Goal: Task Accomplishment & Management: Manage account settings

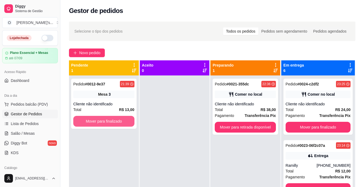
scroll to position [50, 0]
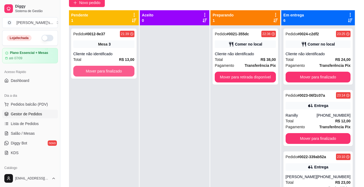
click at [102, 72] on button "Mover para finalizado" at bounding box center [103, 71] width 61 height 11
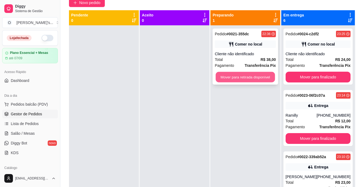
click at [233, 77] on button "Mover para retirada disponível" at bounding box center [245, 77] width 59 height 11
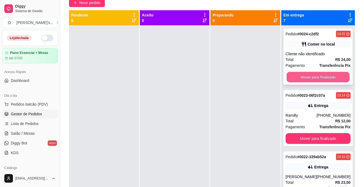
click at [308, 78] on button "Mover para finalizado" at bounding box center [317, 77] width 63 height 11
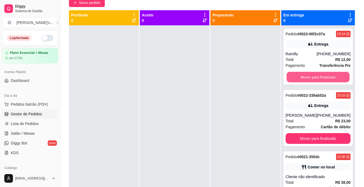
click at [308, 78] on button "Mover para finalizado" at bounding box center [317, 77] width 63 height 11
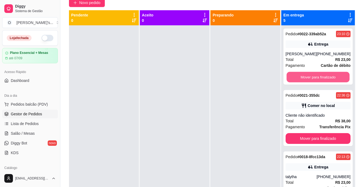
click at [308, 78] on button "Mover para finalizado" at bounding box center [317, 77] width 63 height 11
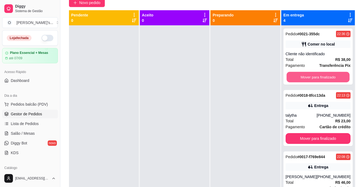
click at [308, 78] on button "Mover para finalizado" at bounding box center [317, 77] width 63 height 11
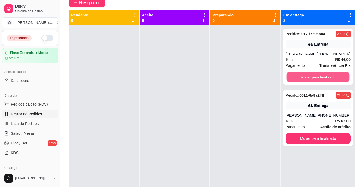
click at [308, 78] on button "Mover para finalizado" at bounding box center [317, 77] width 63 height 11
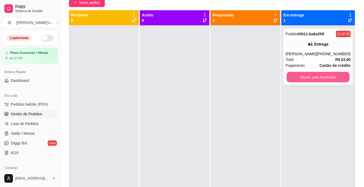
click at [308, 78] on button "Mover para finalizado" at bounding box center [317, 77] width 63 height 11
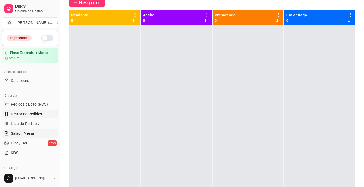
click at [33, 133] on span "Salão / Mesas" at bounding box center [23, 133] width 24 height 5
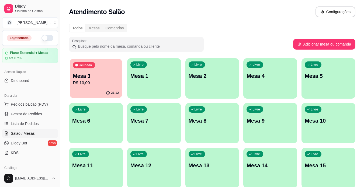
click at [116, 71] on div "Ocupada Mesa 3 R$ 13,00" at bounding box center [96, 73] width 52 height 29
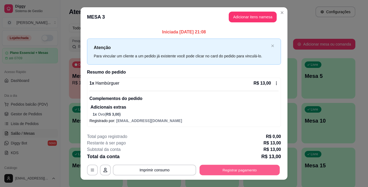
click at [233, 174] on button "Registrar pagamento" at bounding box center [240, 170] width 80 height 11
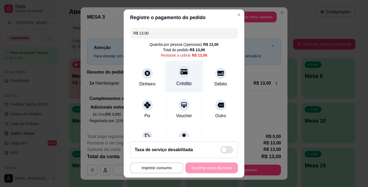
click at [185, 86] on div "Crédito" at bounding box center [183, 83] width 15 height 7
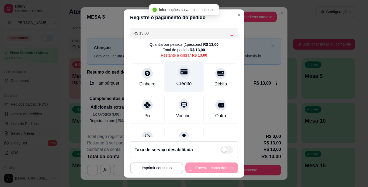
type input "R$ 0,00"
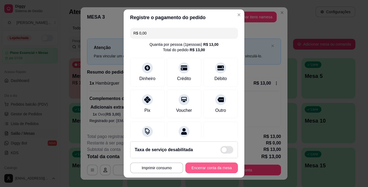
click at [204, 171] on button "Encerrar conta da mesa" at bounding box center [211, 167] width 53 height 11
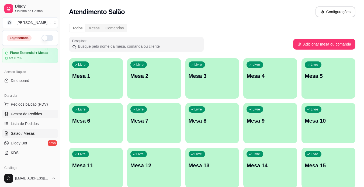
click at [36, 115] on span "Gestor de Pedidos" at bounding box center [26, 113] width 31 height 5
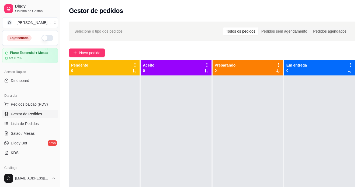
click at [43, 34] on div "Loja fechada" at bounding box center [29, 37] width 55 height 15
click at [33, 122] on span "Lista de Pedidos" at bounding box center [25, 123] width 28 height 5
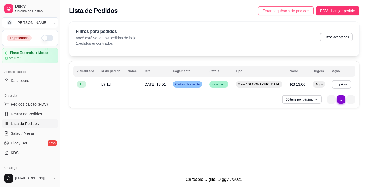
click at [283, 12] on span "Zerar sequência de pedidos" at bounding box center [285, 11] width 47 height 6
click at [269, 11] on span "Zerar sequência de pedidos" at bounding box center [285, 11] width 47 height 6
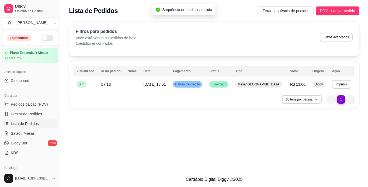
click at [47, 36] on button "button" at bounding box center [47, 38] width 12 height 6
click at [33, 111] on span "Gestor de Pedidos" at bounding box center [26, 113] width 31 height 5
